Goal: Task Accomplishment & Management: Use online tool/utility

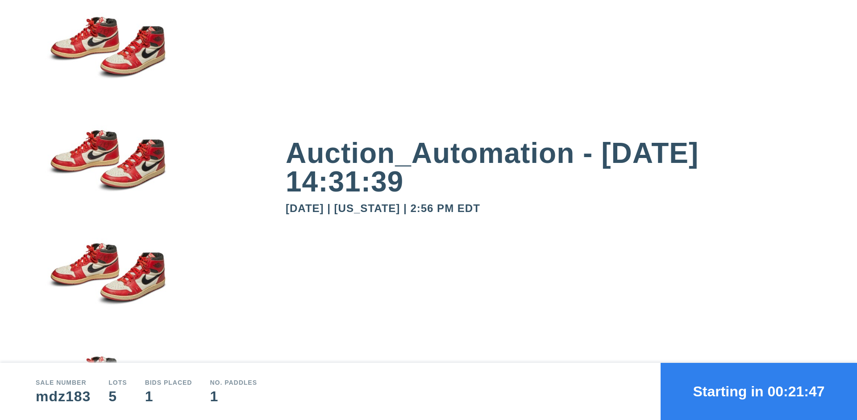
click at [759, 392] on button "Starting in 00:21:47" at bounding box center [759, 391] width 196 height 57
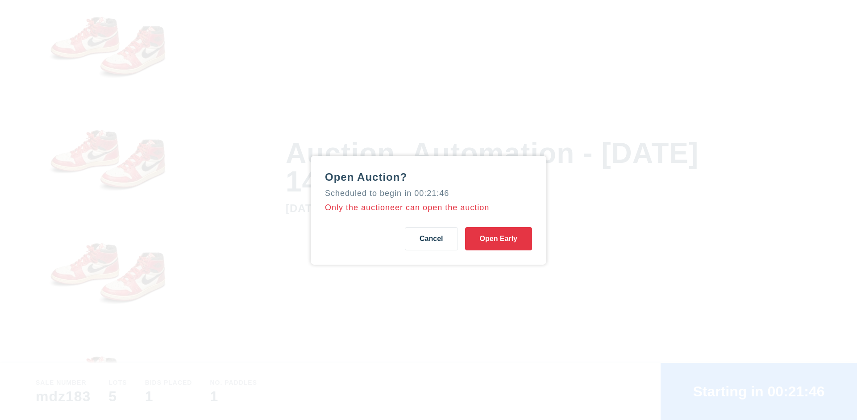
click at [499, 238] on button "Open Early" at bounding box center [498, 238] width 67 height 23
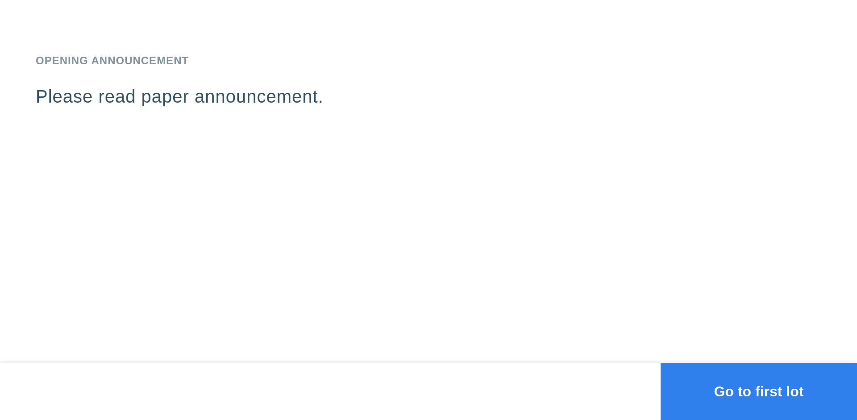
click at [759, 392] on button "Go to first lot" at bounding box center [759, 391] width 196 height 57
